Goal: Check status: Check status

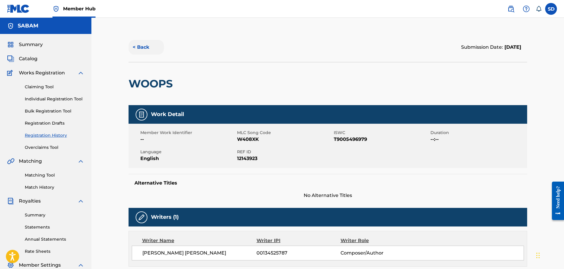
click at [136, 45] on button "< Back" at bounding box center [146, 47] width 35 height 15
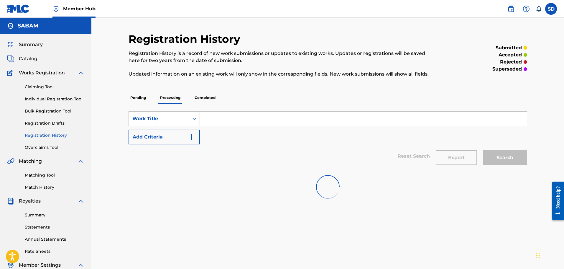
scroll to position [96, 0]
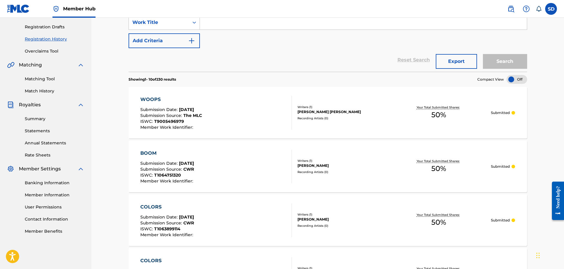
click at [225, 111] on div "WOOPS Submission Date : Sep 13, 2025 Submission Source : The MLC ISWC : T900549…" at bounding box center [216, 113] width 152 height 34
